Goal: Navigation & Orientation: Find specific page/section

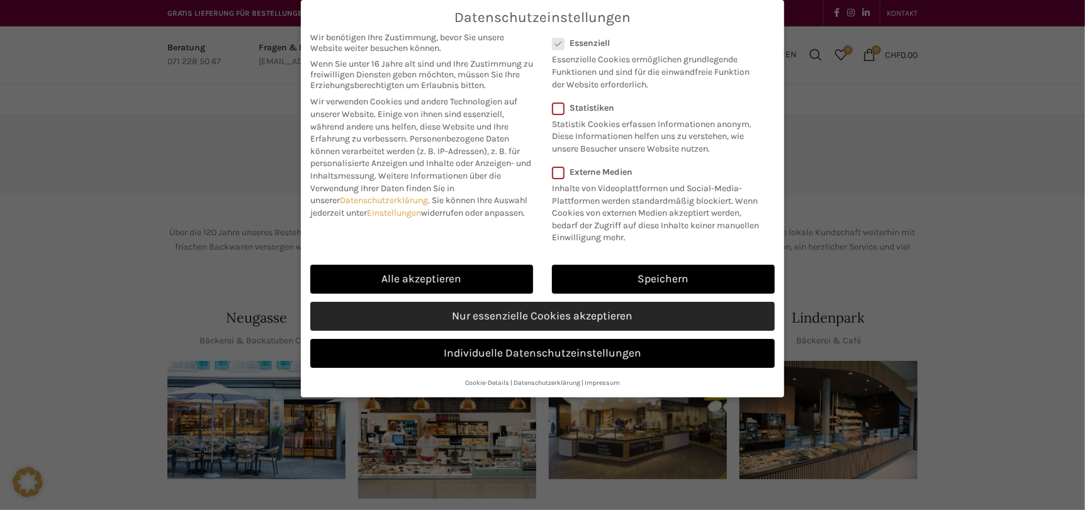
click at [556, 321] on link "Nur essenzielle Cookies akzeptieren" at bounding box center [542, 316] width 465 height 29
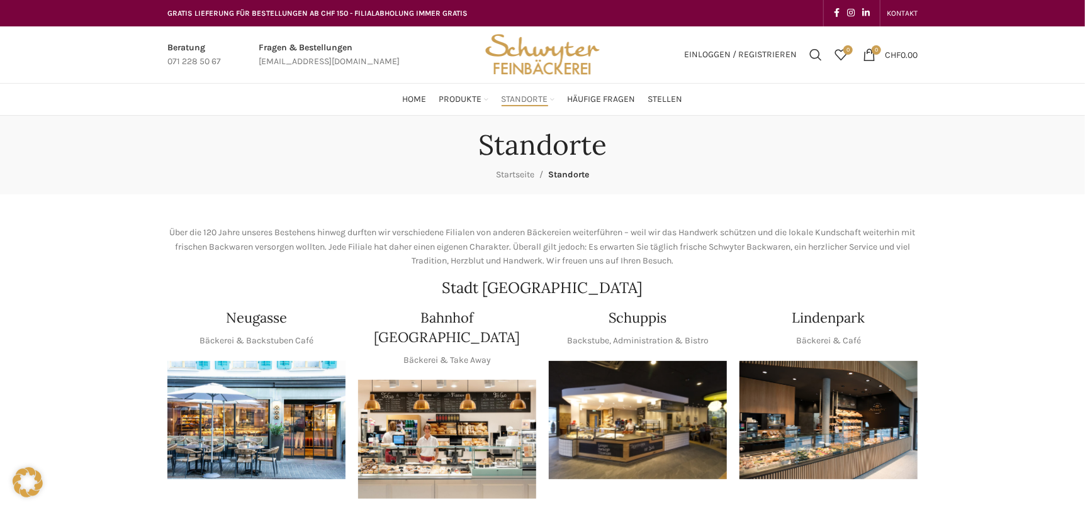
click at [639, 406] on img "1 / 1" at bounding box center [638, 420] width 178 height 119
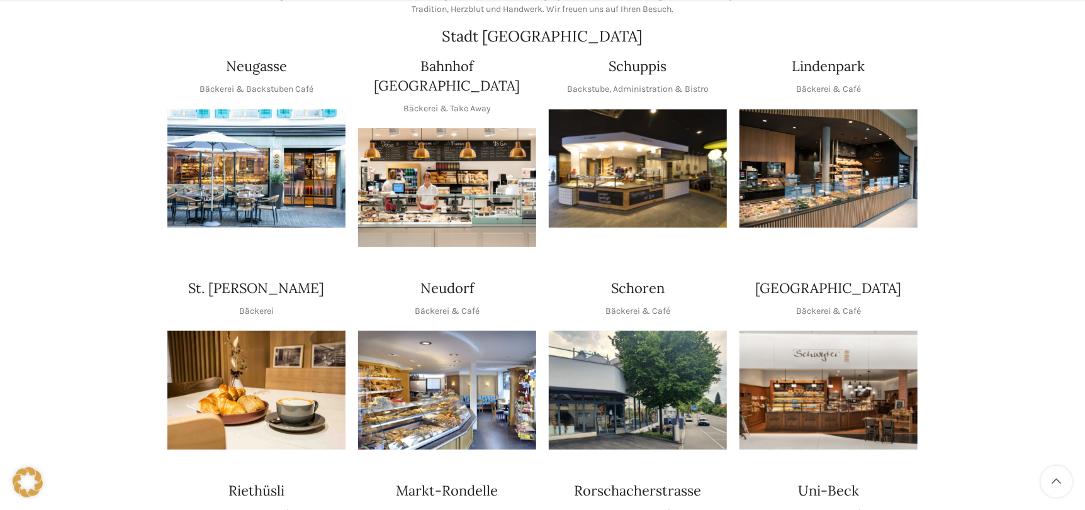
scroll to position [378, 0]
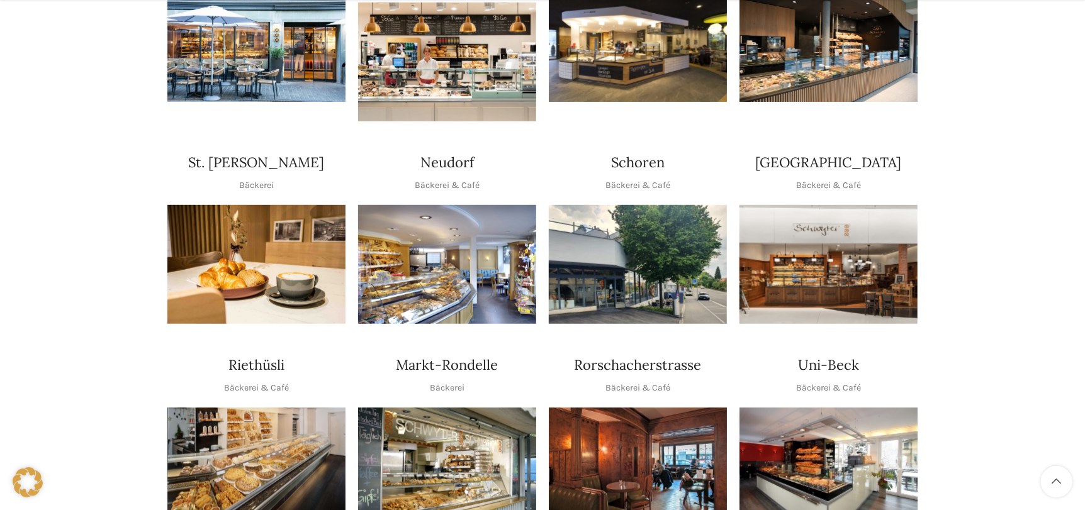
click at [247, 408] on img "1 / 1" at bounding box center [256, 467] width 178 height 119
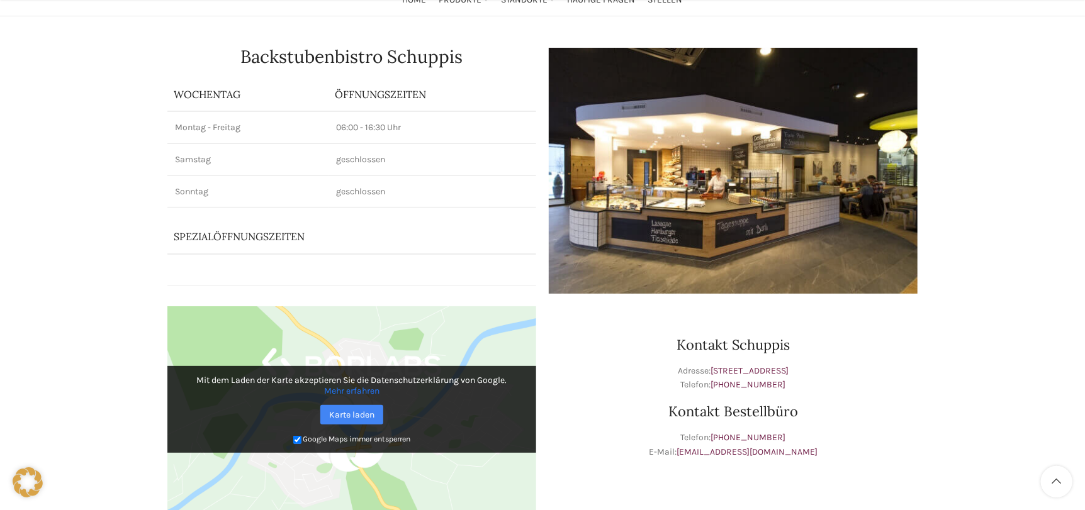
scroll to position [126, 0]
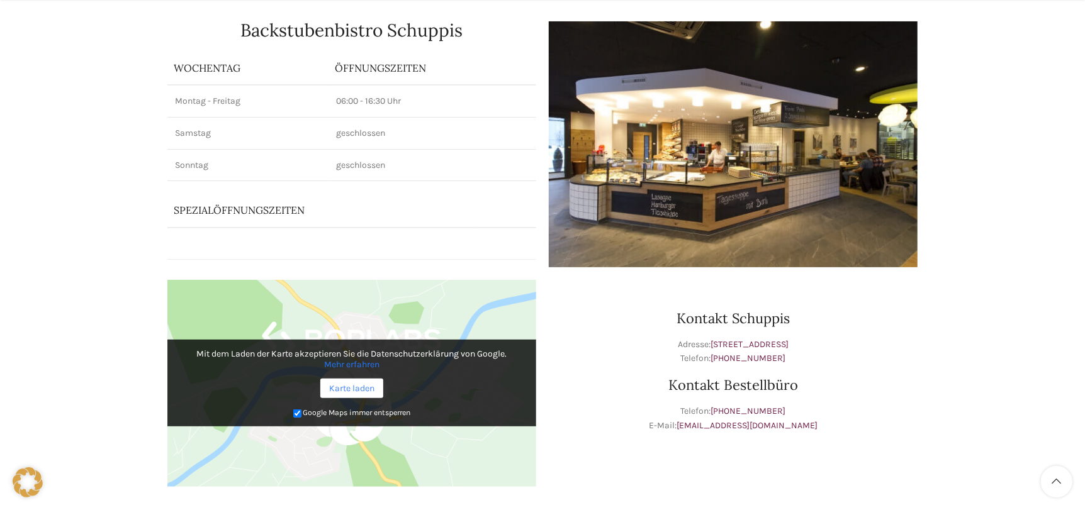
click at [358, 384] on link "Karte laden" at bounding box center [351, 389] width 63 height 20
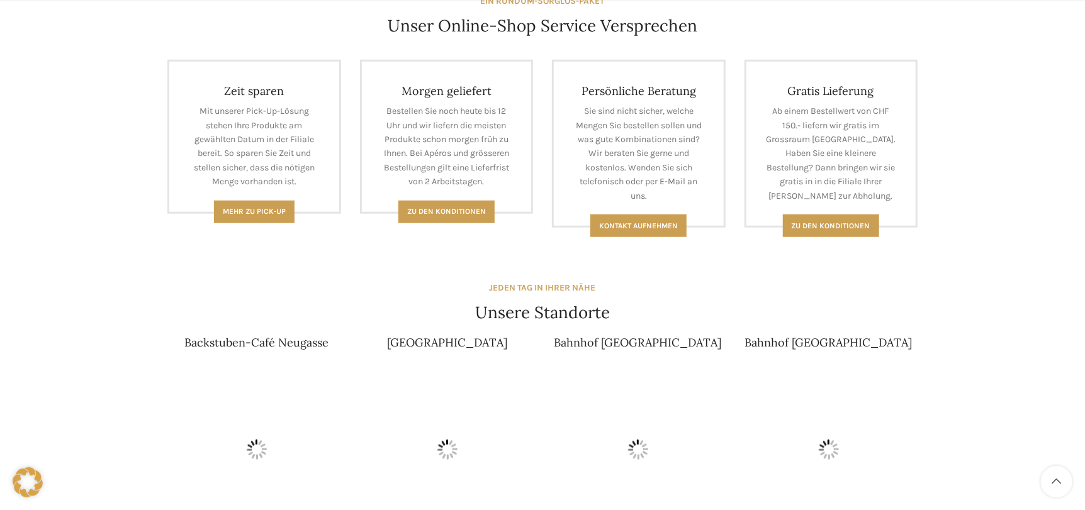
scroll to position [755, 0]
